Goal: Task Accomplishment & Management: Use online tool/utility

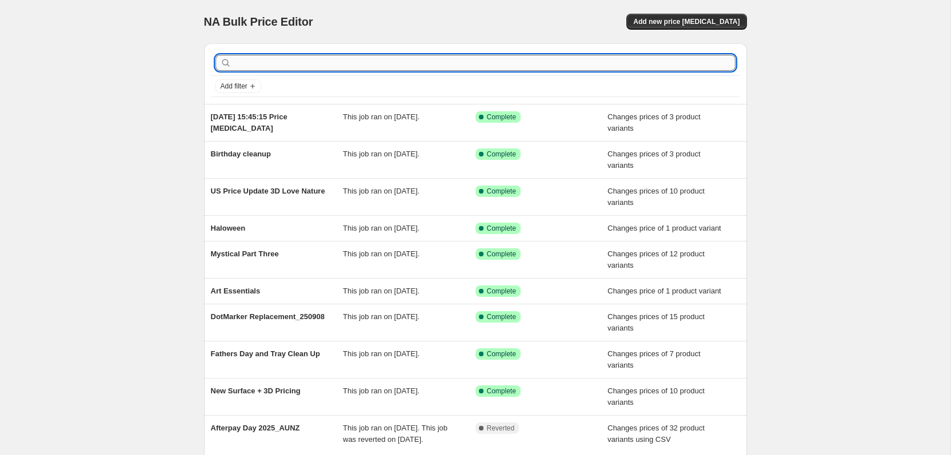
click at [680, 61] on input "text" at bounding box center [485, 63] width 502 height 16
click at [726, 23] on span "Add new price [MEDICAL_DATA]" at bounding box center [686, 21] width 106 height 9
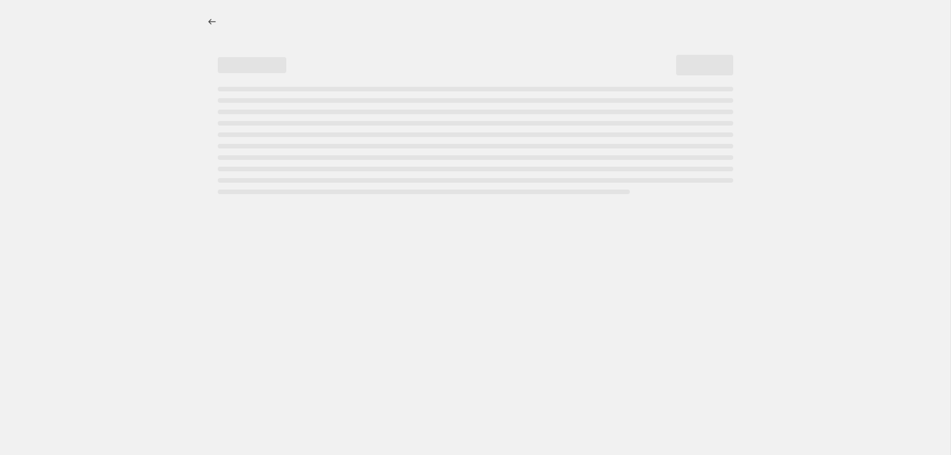
select select "percentage"
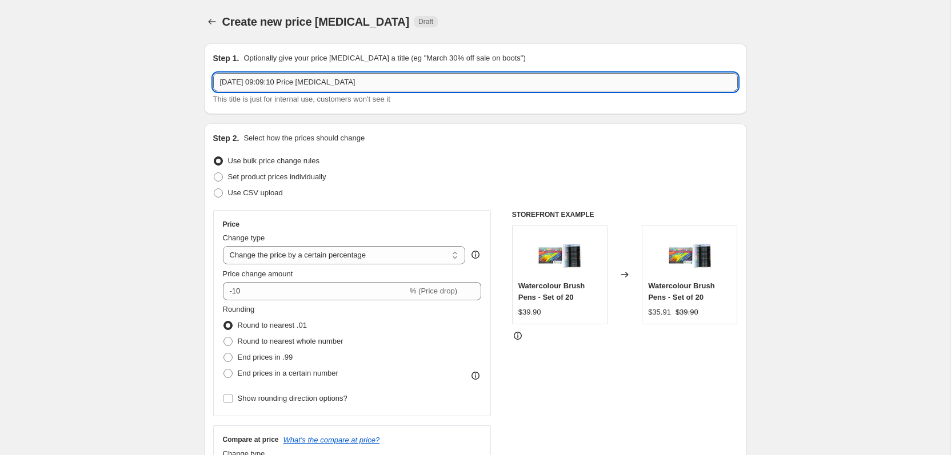
click at [447, 88] on input "[DATE] 09:09:10 Price [MEDICAL_DATA]" at bounding box center [475, 82] width 524 height 18
click at [446, 88] on input "[DATE] 09:09:10 Price [MEDICAL_DATA]" at bounding box center [475, 82] width 524 height 18
type input "Advent Adjustment"
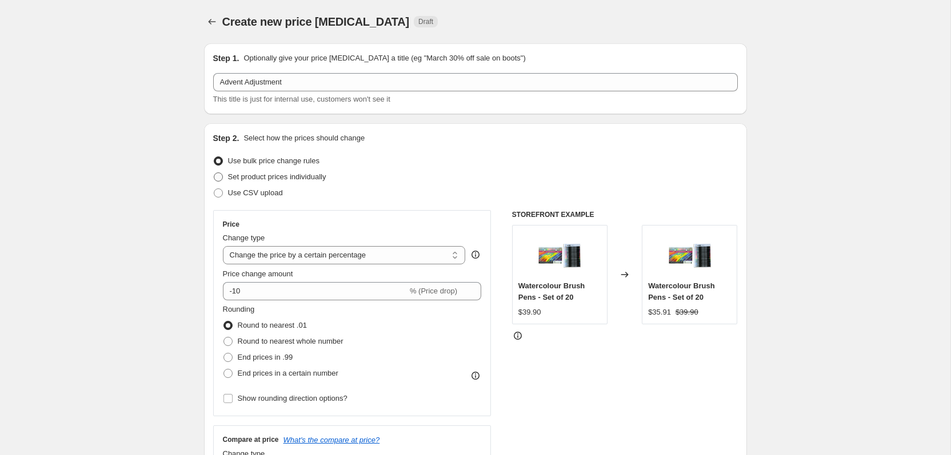
click at [315, 183] on label "Set product prices individually" at bounding box center [269, 177] width 113 height 16
click at [214, 173] on input "Set product prices individually" at bounding box center [214, 173] width 1 height 1
radio input "true"
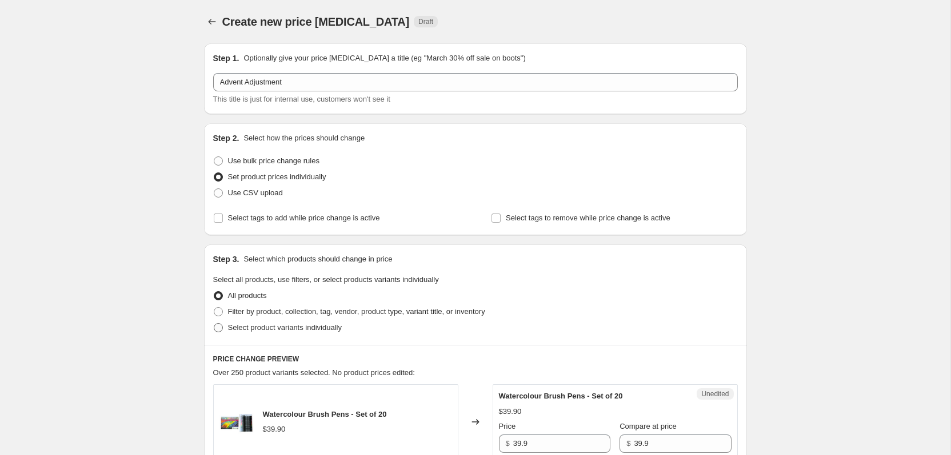
click at [303, 329] on span "Select product variants individually" at bounding box center [285, 327] width 114 height 9
click at [214, 324] on input "Select product variants individually" at bounding box center [214, 323] width 1 height 1
radio input "true"
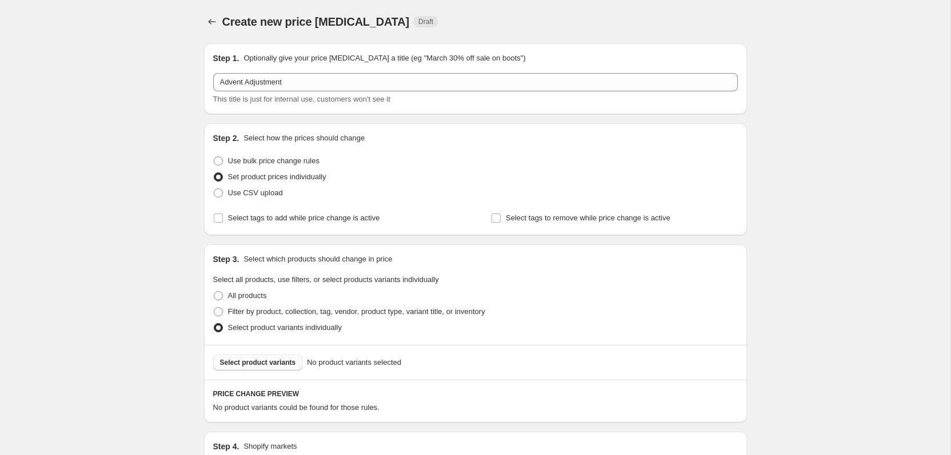
click at [276, 361] on span "Select product variants" at bounding box center [258, 362] width 76 height 9
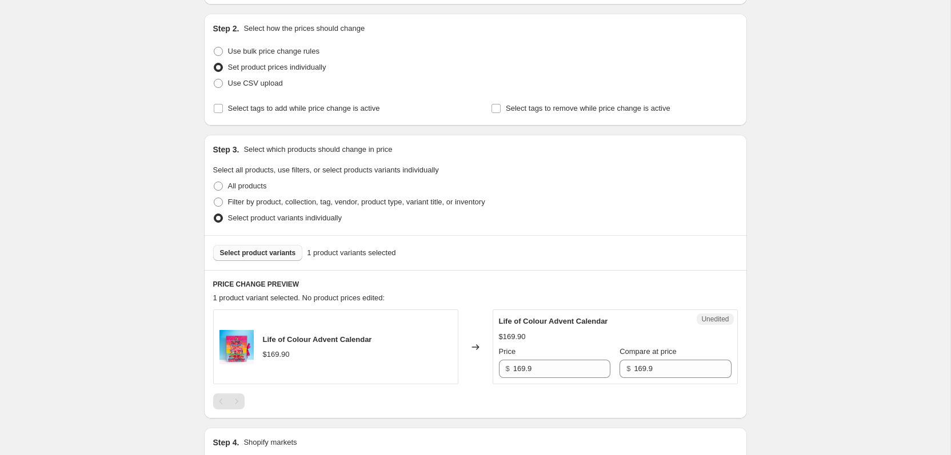
scroll to position [157, 0]
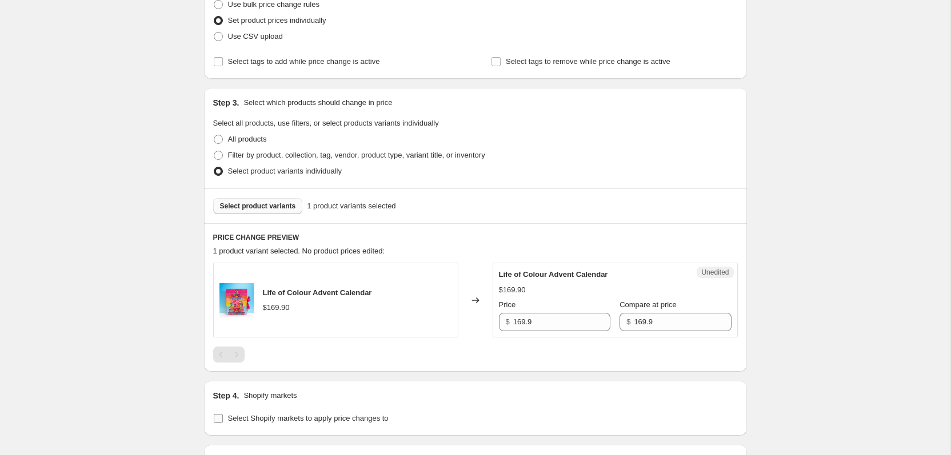
click at [259, 422] on span "Select Shopify markets to apply price changes to" at bounding box center [308, 418] width 161 height 9
click at [223, 422] on input "Select Shopify markets to apply price changes to" at bounding box center [218, 418] width 9 height 9
checkbox input "true"
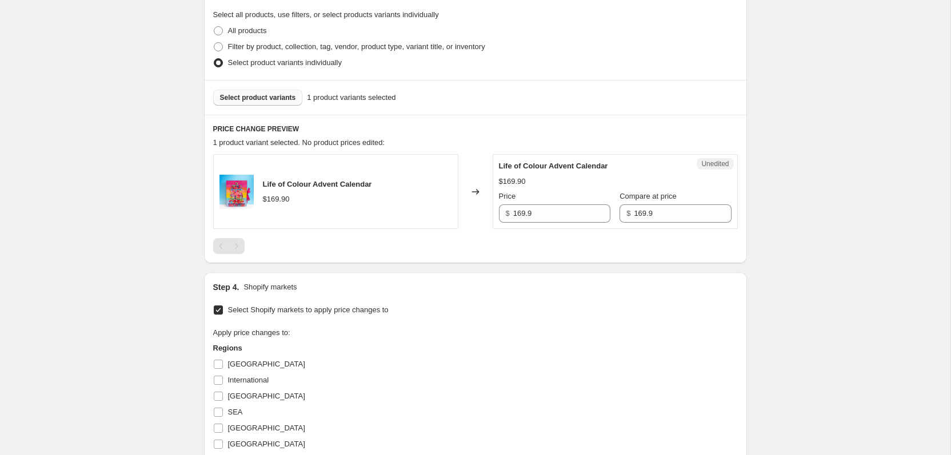
scroll to position [368, 0]
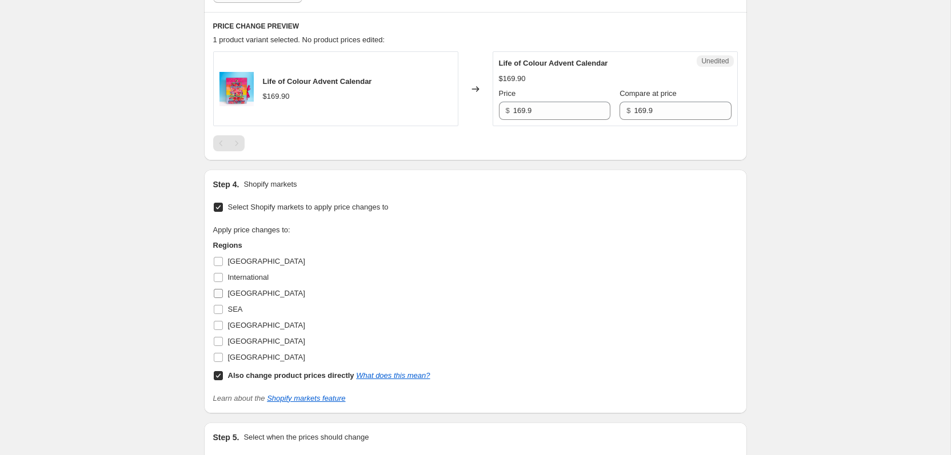
click at [243, 292] on span "[GEOGRAPHIC_DATA]" at bounding box center [266, 293] width 77 height 9
click at [223, 292] on input "[GEOGRAPHIC_DATA]" at bounding box center [218, 293] width 9 height 9
checkbox input "true"
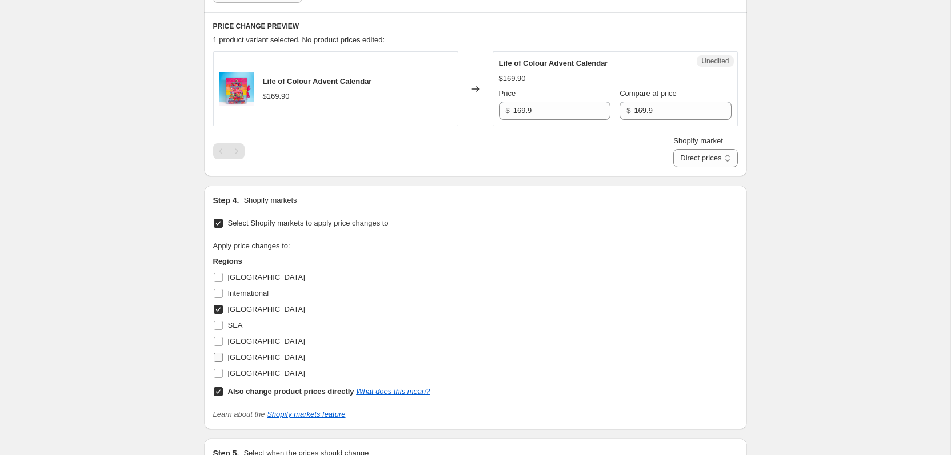
click at [233, 364] on label "[GEOGRAPHIC_DATA]" at bounding box center [259, 358] width 92 height 16
click at [223, 362] on input "[GEOGRAPHIC_DATA]" at bounding box center [218, 357] width 9 height 9
checkbox input "true"
click at [233, 374] on span "[GEOGRAPHIC_DATA]" at bounding box center [266, 373] width 77 height 9
click at [223, 374] on input "[GEOGRAPHIC_DATA]" at bounding box center [218, 373] width 9 height 9
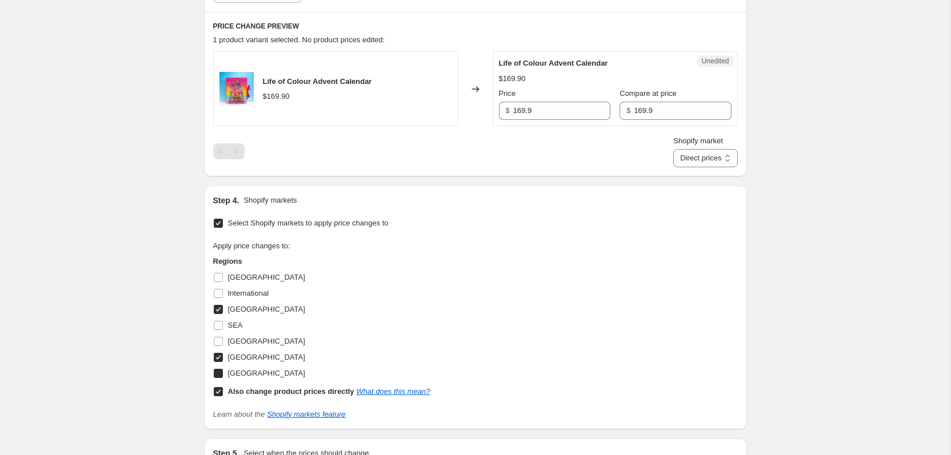
checkbox input "true"
click at [225, 392] on label "Also change product prices directly What does this mean?" at bounding box center [321, 392] width 217 height 16
click at [223, 392] on input "Also change product prices directly What does this mean?" at bounding box center [218, 391] width 9 height 9
checkbox input "false"
select select "8419737818"
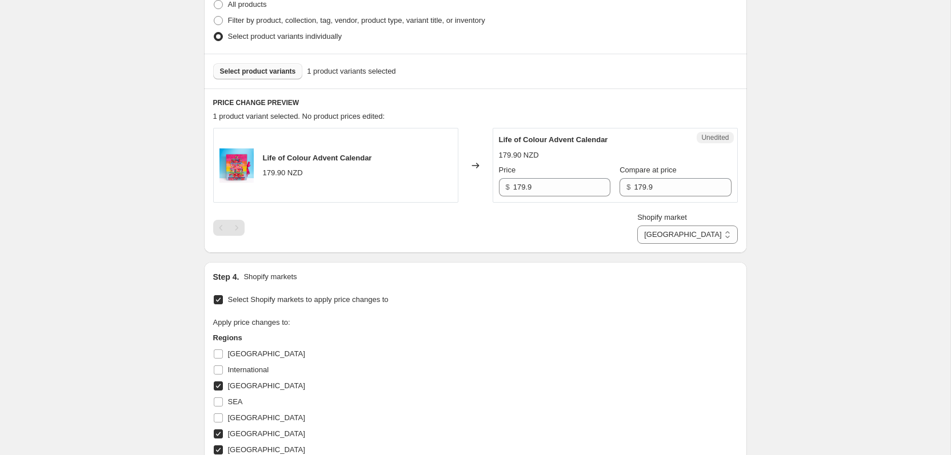
scroll to position [286, 0]
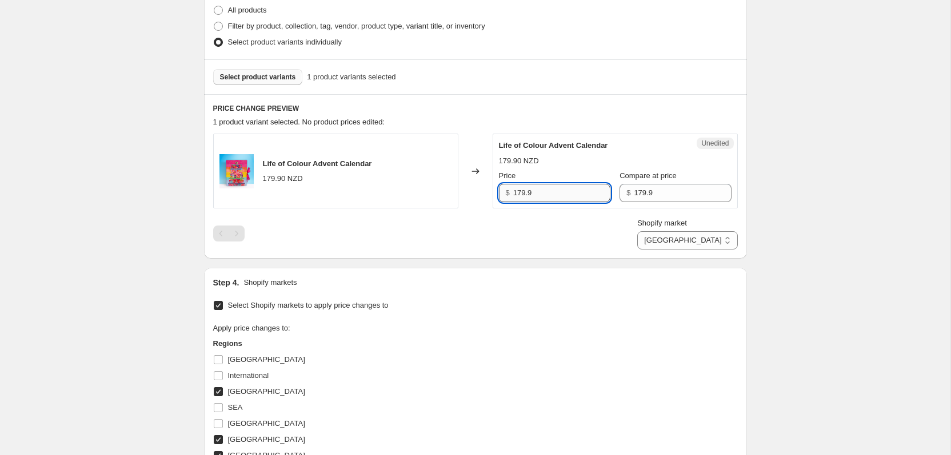
click at [540, 195] on input "179.9" at bounding box center [561, 193] width 97 height 18
type input "184.9"
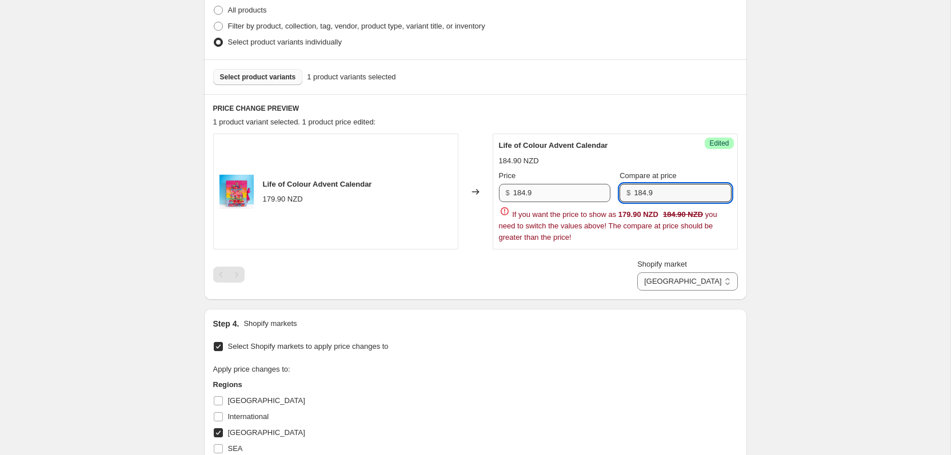
type input "184.9"
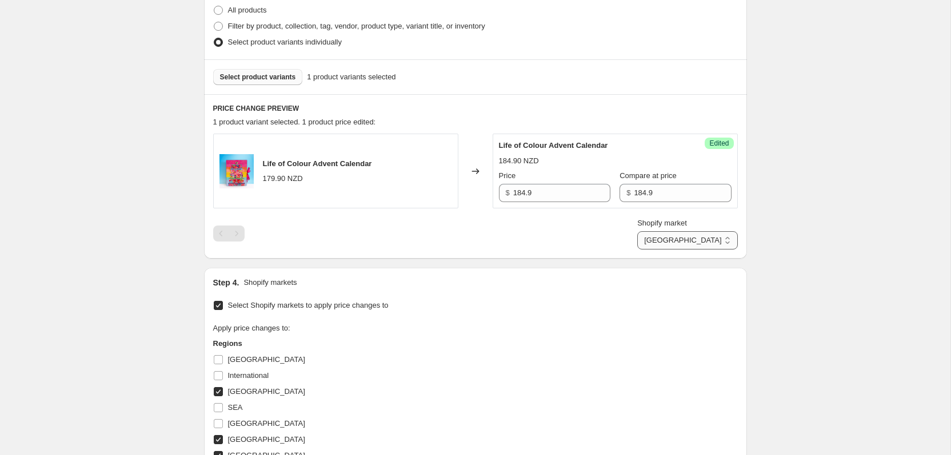
click at [702, 237] on select "[GEOGRAPHIC_DATA] [GEOGRAPHIC_DATA] [GEOGRAPHIC_DATA]" at bounding box center [687, 240] width 100 height 18
select select "18472075482"
click at [684, 250] on select "[GEOGRAPHIC_DATA] [GEOGRAPHIC_DATA] [GEOGRAPHIC_DATA]" at bounding box center [687, 240] width 100 height 18
click at [524, 196] on input "99.9" at bounding box center [561, 193] width 97 height 18
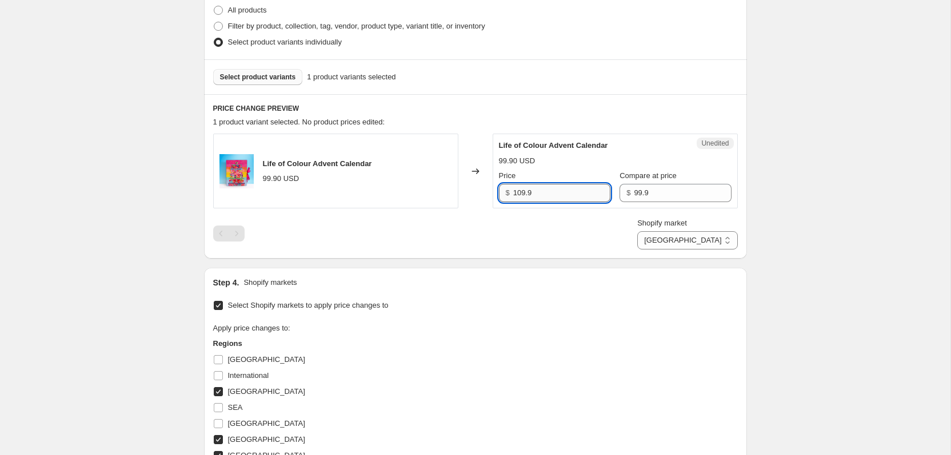
type input "109.9"
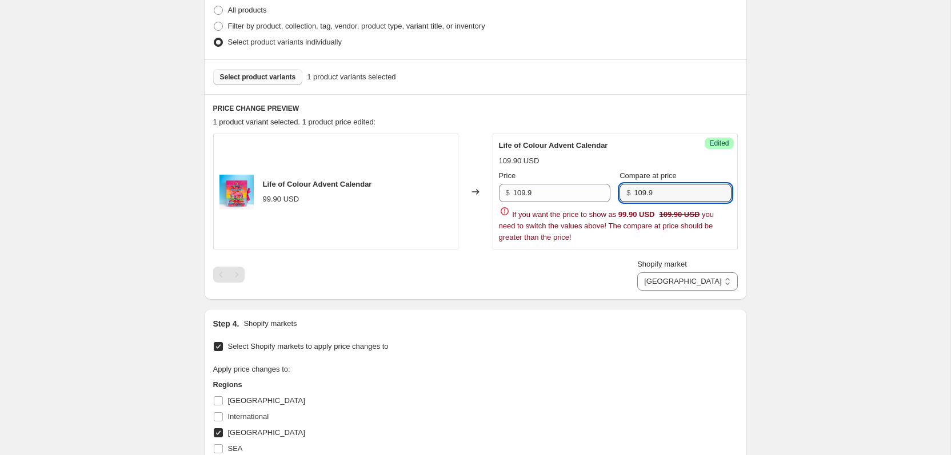
type input "109.9"
click at [723, 289] on div "Step 1. Optionally give your price [MEDICAL_DATA] a title (eg "March 30% off sa…" at bounding box center [471, 205] width 552 height 912
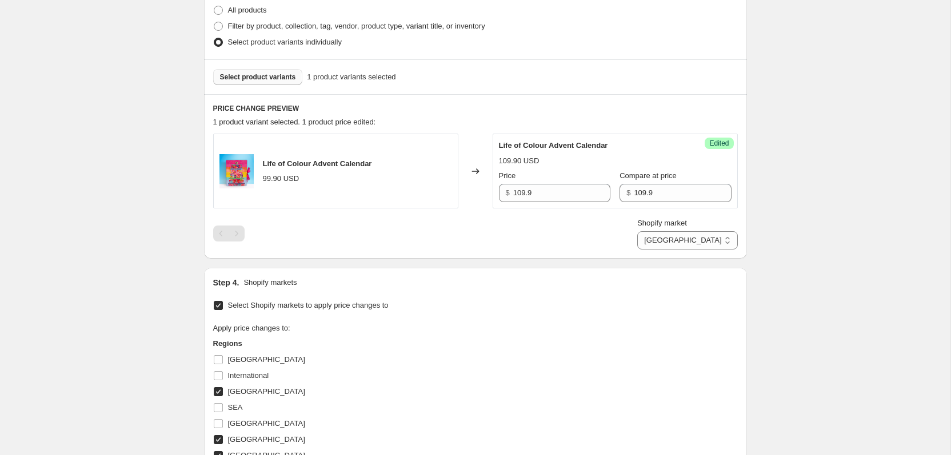
select select "28938535130"
click at [658, 250] on select "[GEOGRAPHIC_DATA] [GEOGRAPHIC_DATA] [GEOGRAPHIC_DATA]" at bounding box center [687, 240] width 100 height 18
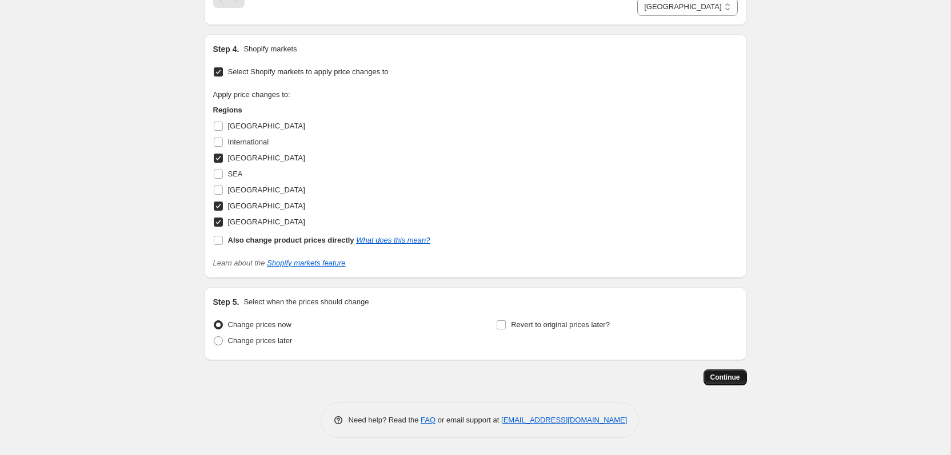
click at [728, 380] on span "Continue" at bounding box center [725, 377] width 30 height 9
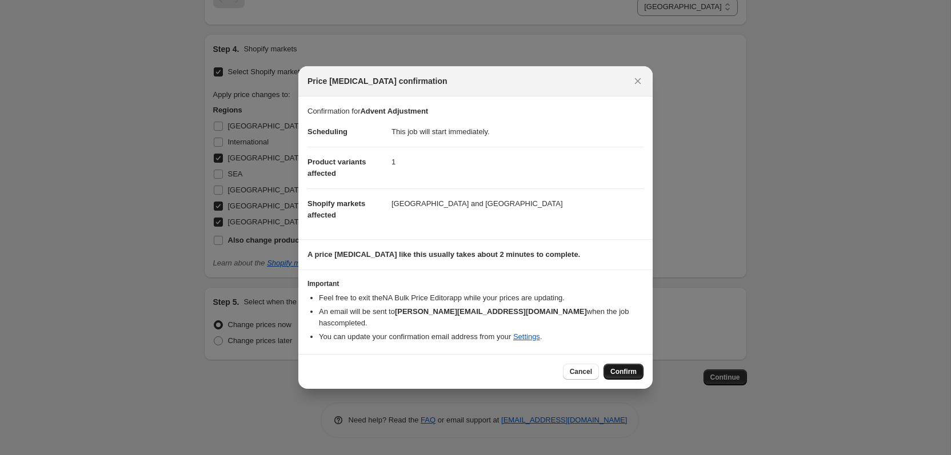
click at [616, 368] on span "Confirm" at bounding box center [623, 371] width 26 height 9
